Goal: Transaction & Acquisition: Book appointment/travel/reservation

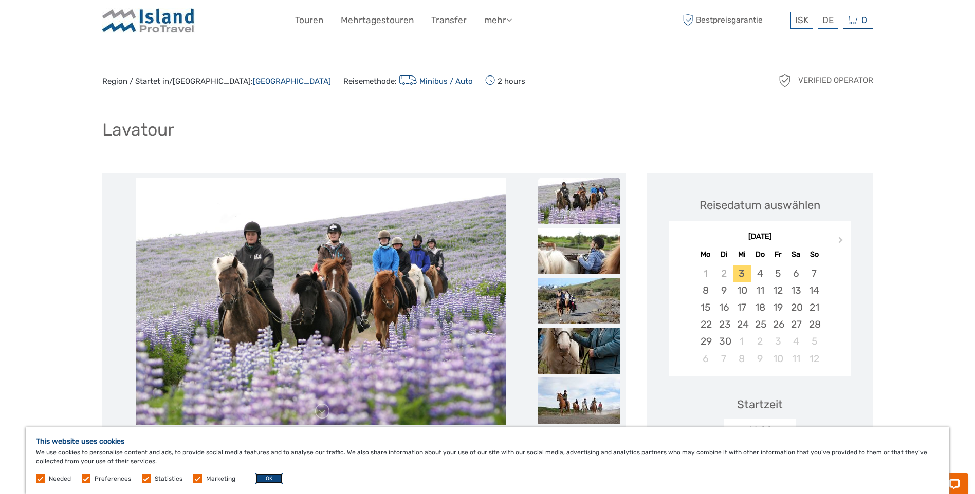
click at [270, 479] on button "OK" at bounding box center [268, 479] width 27 height 10
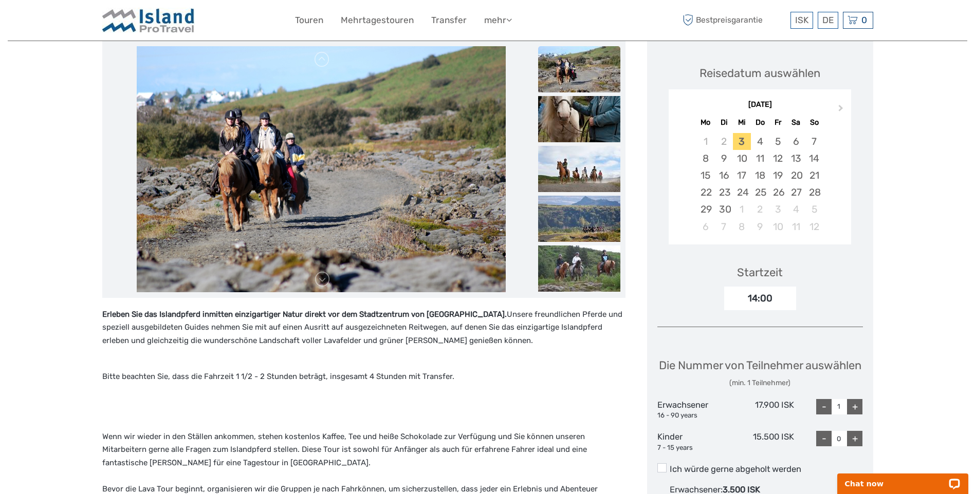
scroll to position [154, 0]
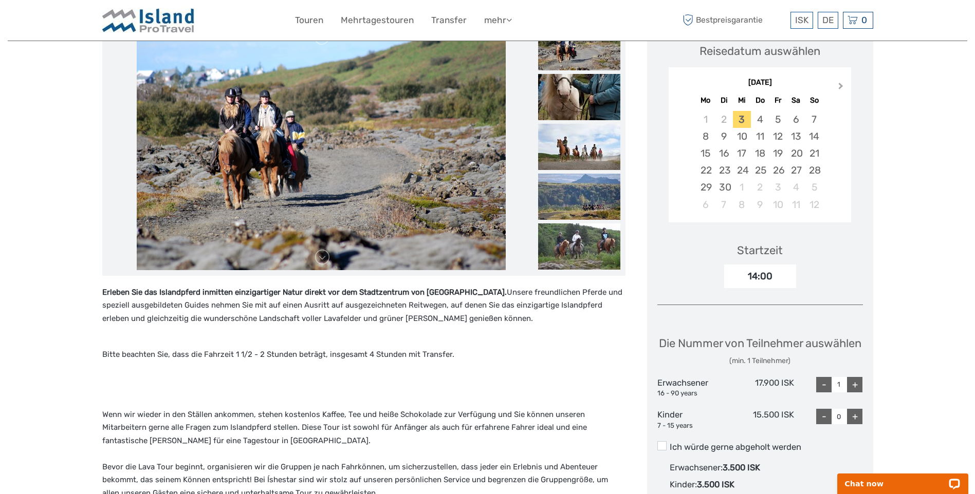
click at [841, 86] on span "Next Month" at bounding box center [841, 88] width 0 height 15
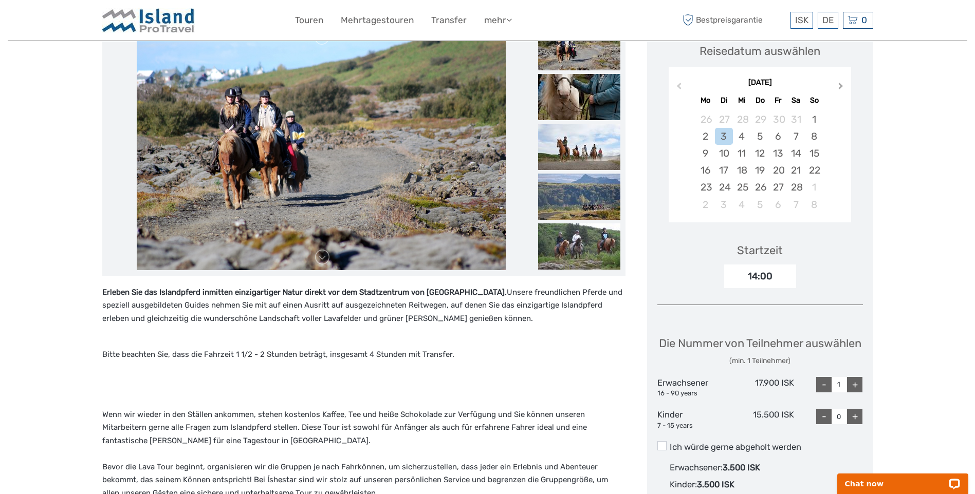
click at [841, 86] on span "Next Month" at bounding box center [841, 88] width 0 height 15
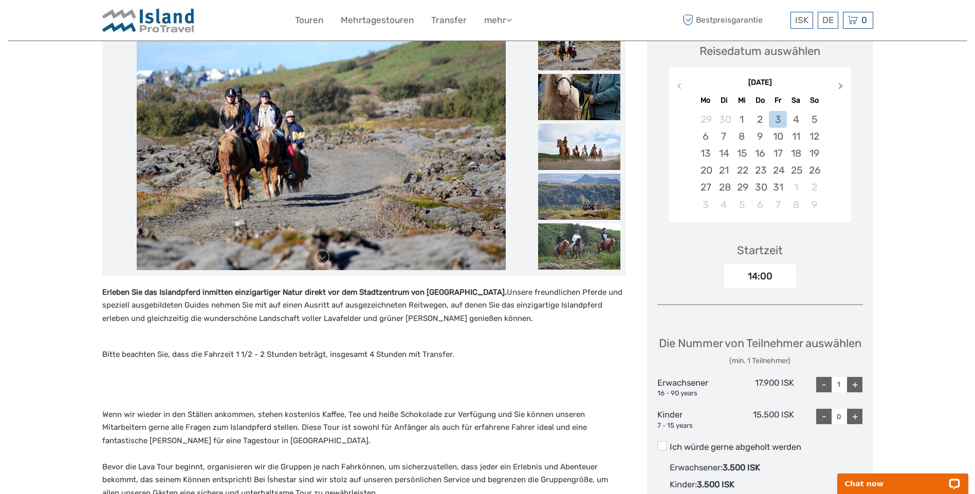
click at [841, 86] on span "Next Month" at bounding box center [841, 88] width 0 height 15
click at [699, 148] on div "10" at bounding box center [705, 153] width 18 height 17
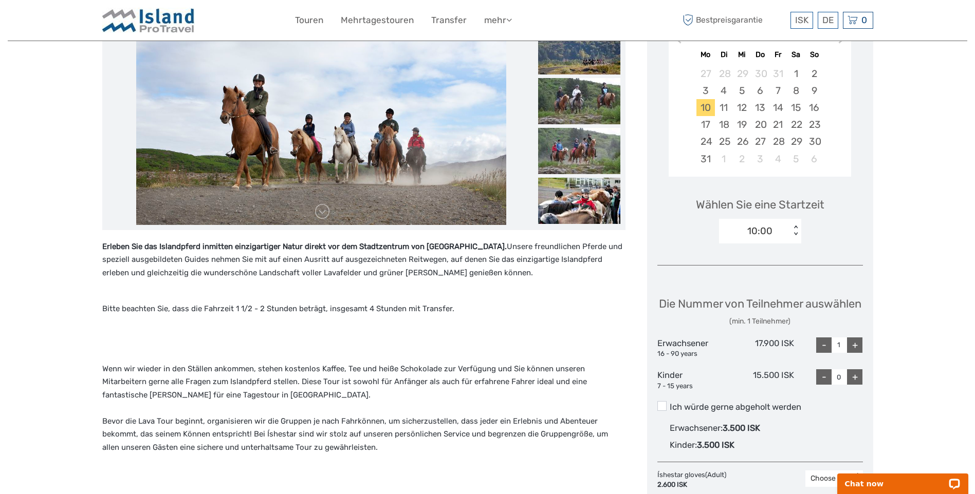
scroll to position [206, 0]
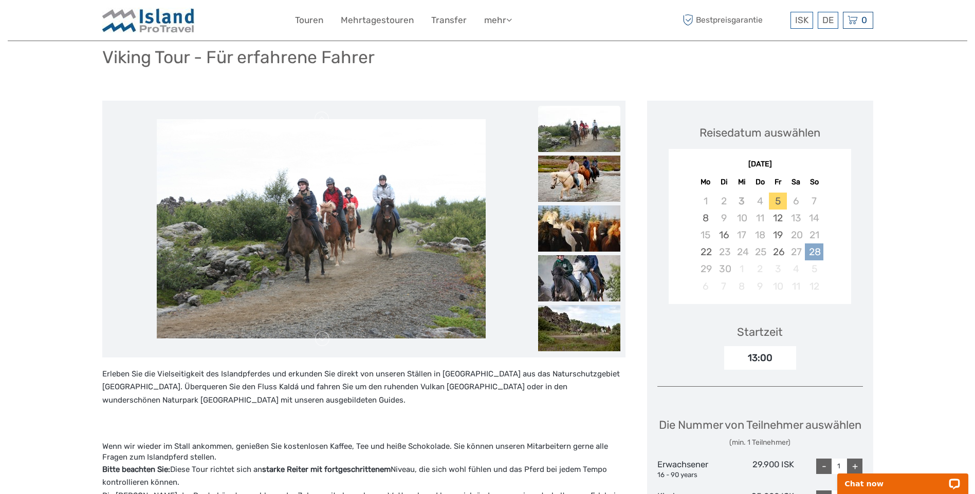
scroll to position [51, 0]
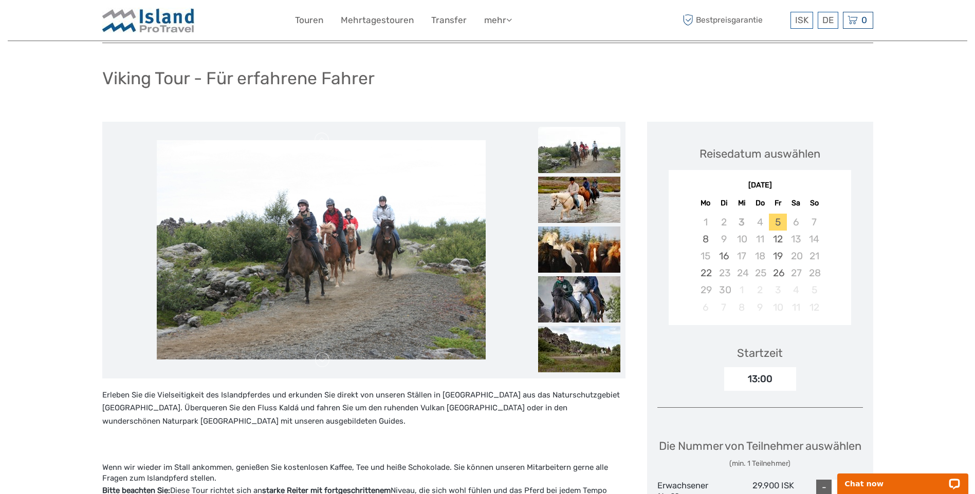
click at [816, 193] on div "[DATE] Mo Di Mi Do Fr Sa So" at bounding box center [760, 193] width 182 height 34
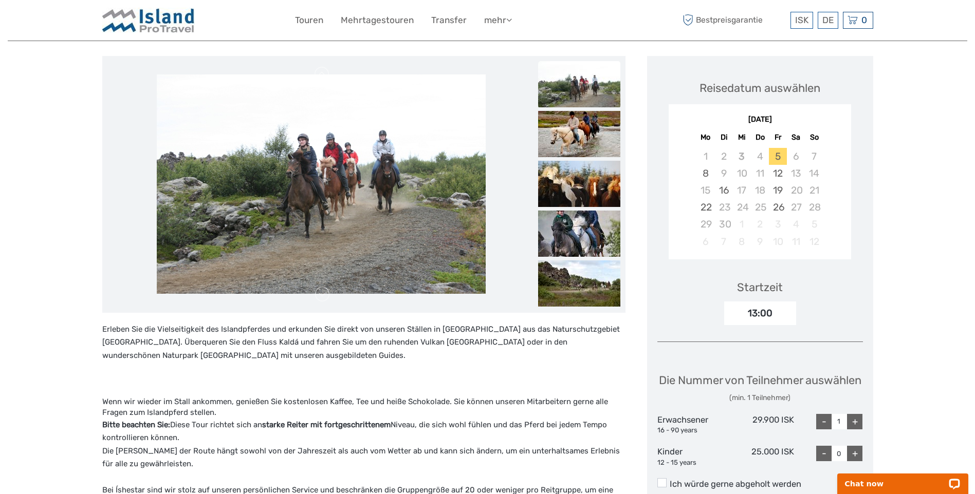
scroll to position [0, 0]
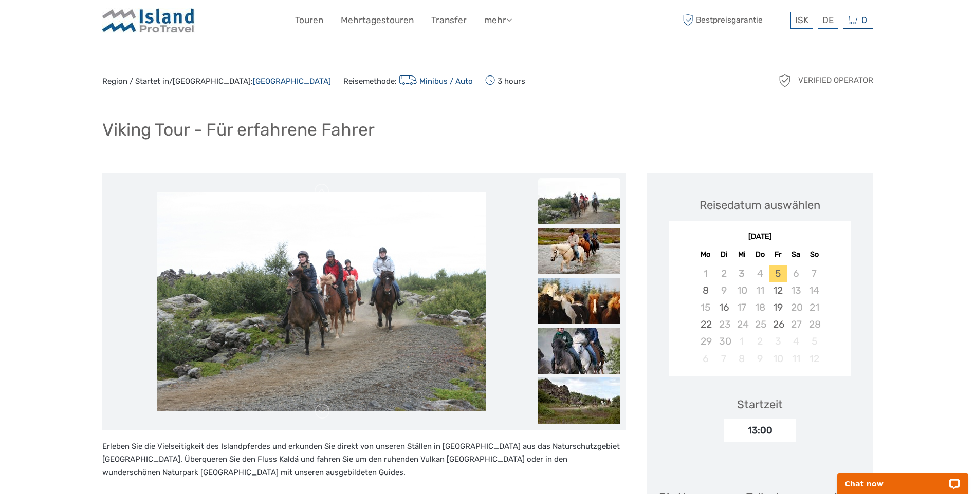
click at [818, 229] on div "[DATE] Mo Di Mi Do Fr Sa So" at bounding box center [760, 245] width 182 height 34
click at [808, 234] on div "[DATE]" at bounding box center [760, 237] width 182 height 11
click at [758, 239] on div "[DATE]" at bounding box center [760, 237] width 182 height 11
click at [813, 236] on div "[DATE]" at bounding box center [760, 237] width 182 height 11
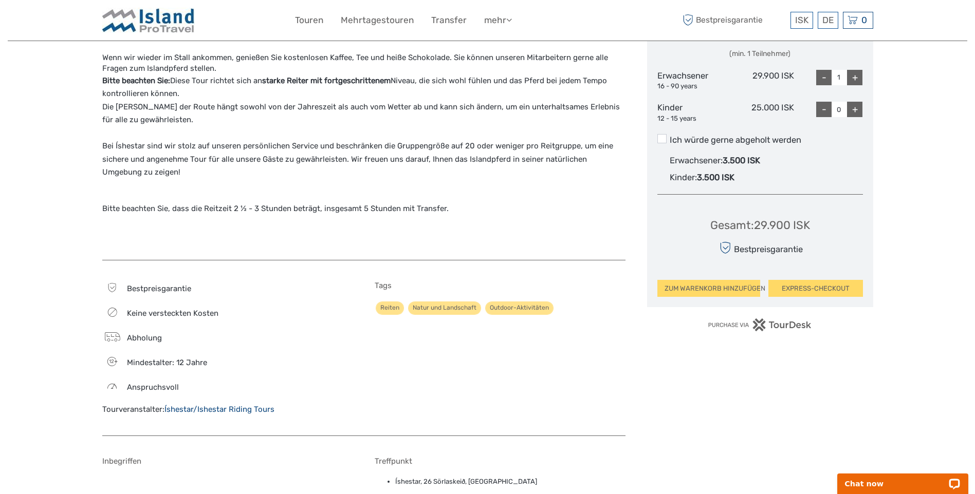
scroll to position [463, 0]
